Goal: Information Seeking & Learning: Learn about a topic

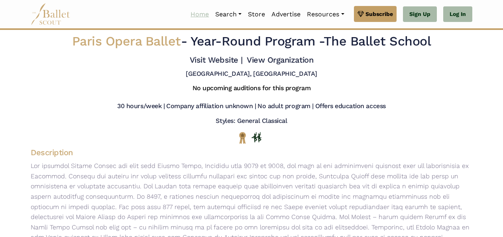
click at [194, 17] on link "Home" at bounding box center [199, 14] width 25 height 17
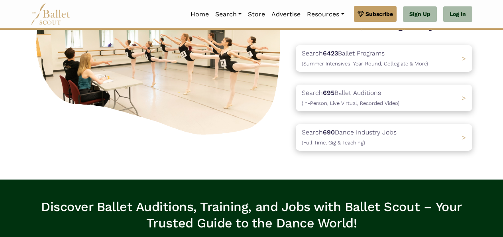
scroll to position [103, 0]
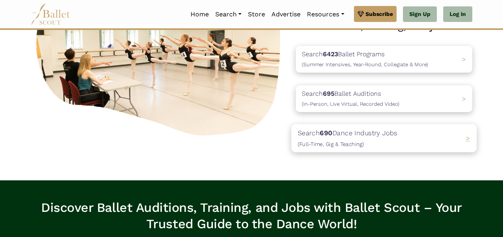
click at [386, 134] on p "Search 690 Dance Industry Jobs (Full-Time, Gig & Teaching)" at bounding box center [348, 138] width 100 height 22
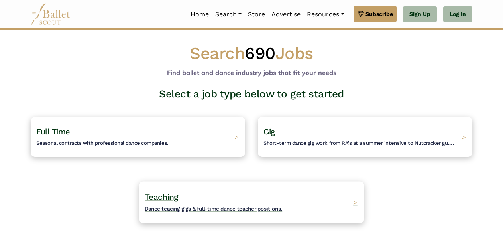
click at [253, 195] on h4 "Teaching Dance teacing gigs & full-time dance teacher positions." at bounding box center [214, 202] width 138 height 22
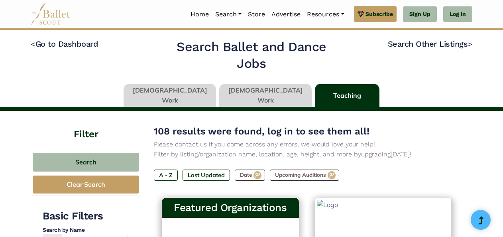
type input "******"
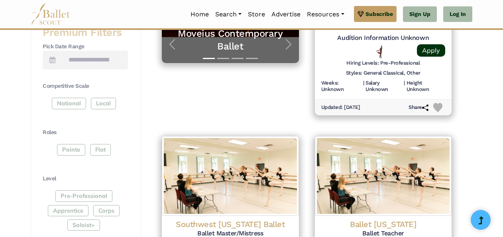
scroll to position [278, 0]
click at [69, 101] on div "National Local" at bounding box center [85, 105] width 85 height 14
click at [75, 106] on div "National Local" at bounding box center [85, 105] width 85 height 14
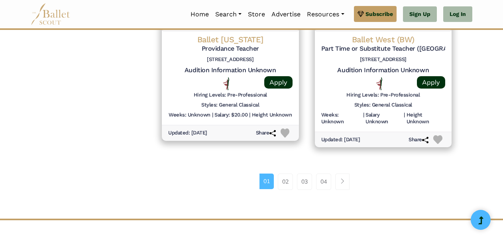
scroll to position [1114, 0]
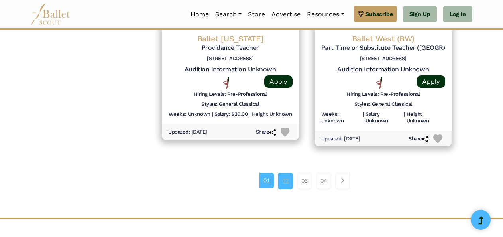
click at [286, 182] on link "02" at bounding box center [285, 181] width 15 height 16
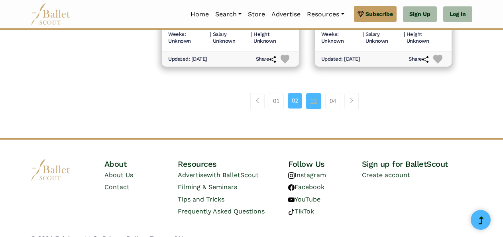
scroll to position [1194, 0]
click at [308, 96] on link "03" at bounding box center [313, 100] width 15 height 16
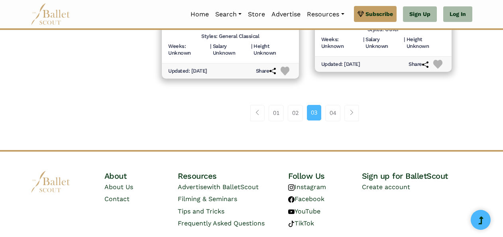
scroll to position [1191, 0]
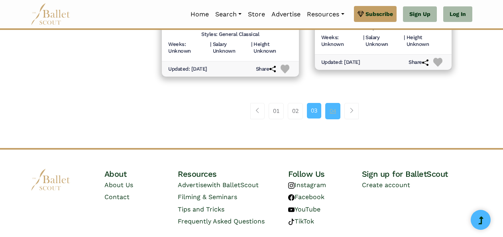
click at [337, 110] on link "04" at bounding box center [332, 111] width 15 height 16
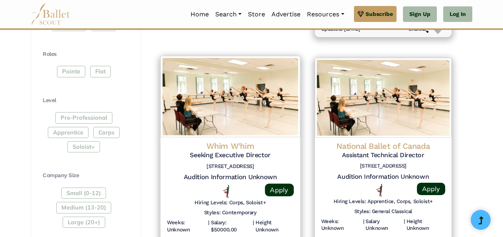
scroll to position [346, 0]
